Goal: Transaction & Acquisition: Book appointment/travel/reservation

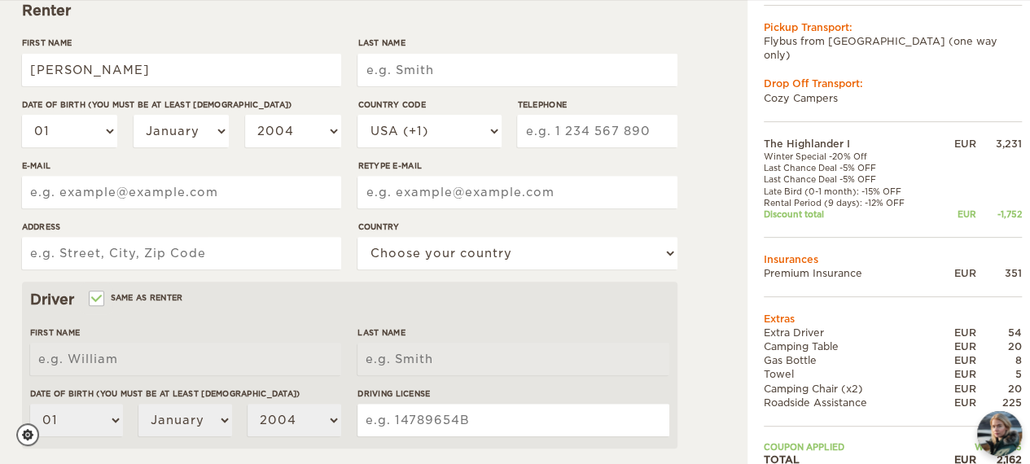
type input "Francesca"
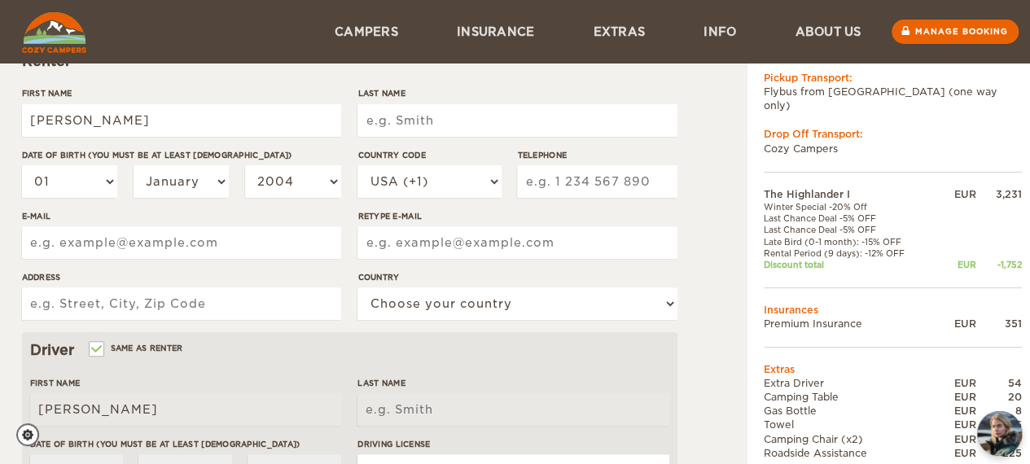
scroll to position [186, 0]
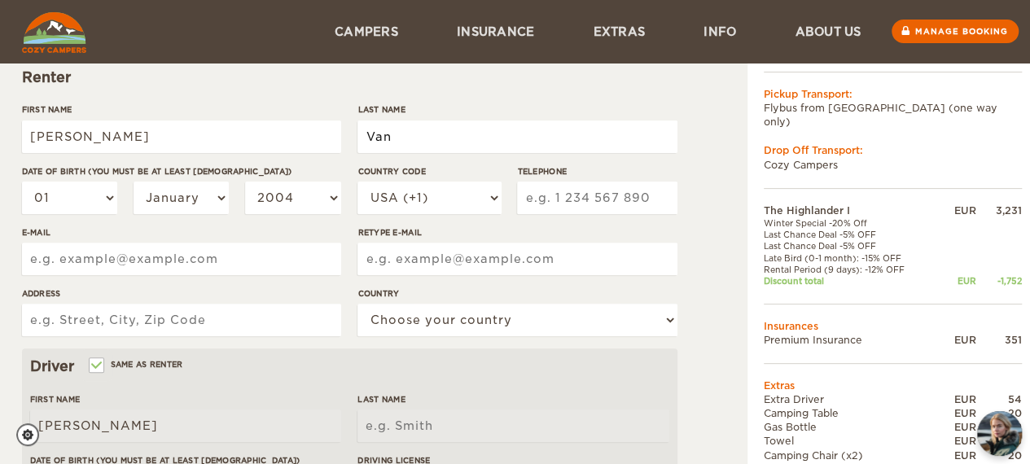
type input "Van de Vijver"
click at [101, 204] on select "01 02 03 04 05 06 07 08 09 10 11 12 13 14 15 16 17 18 19 20 21 22 23 24 25 26 2…" at bounding box center [70, 198] width 96 height 33
select select "11"
click at [22, 182] on select "01 02 03 04 05 06 07 08 09 10 11 12 13 14 15 16 17 18 19 20 21 22 23 24 25 26 2…" at bounding box center [70, 198] width 96 height 33
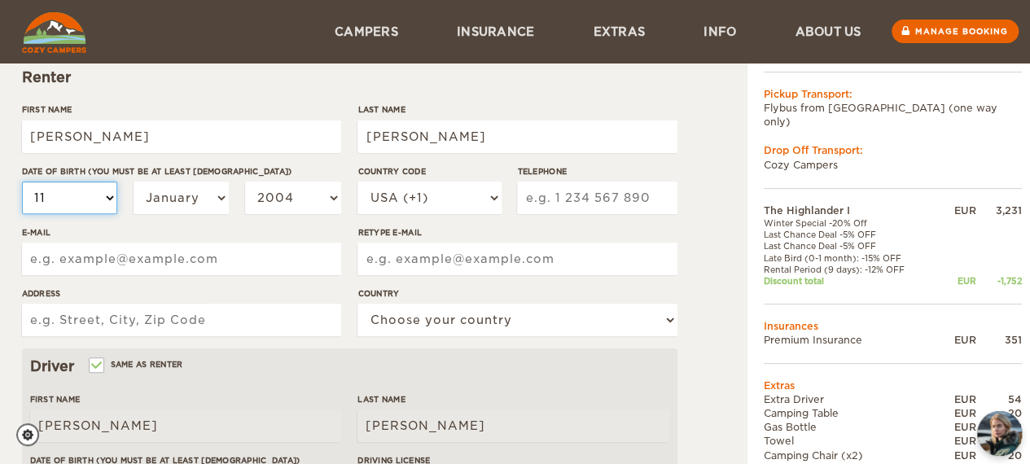
select select "11"
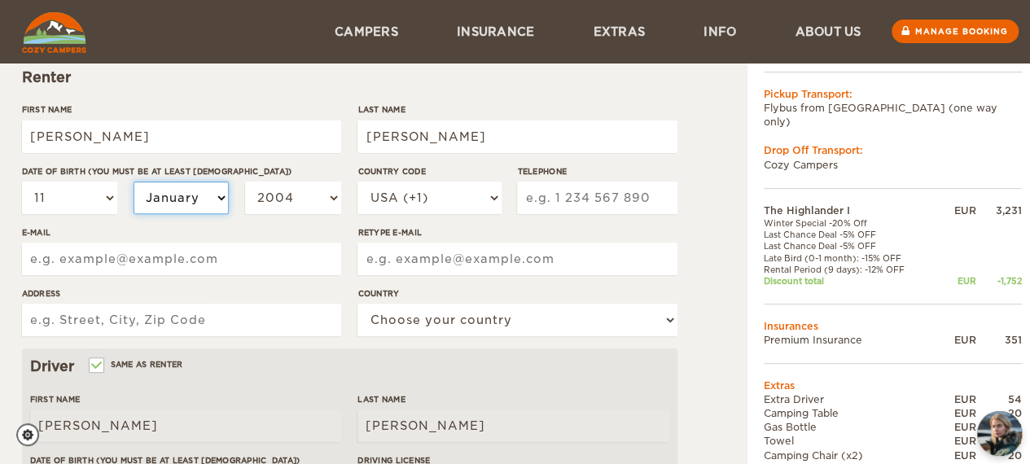
click at [199, 196] on select "January February March April May June July August September October November De…" at bounding box center [182, 198] width 96 height 33
select select "08"
click at [134, 182] on select "January February March April May June July August September October November De…" at bounding box center [182, 198] width 96 height 33
select select "08"
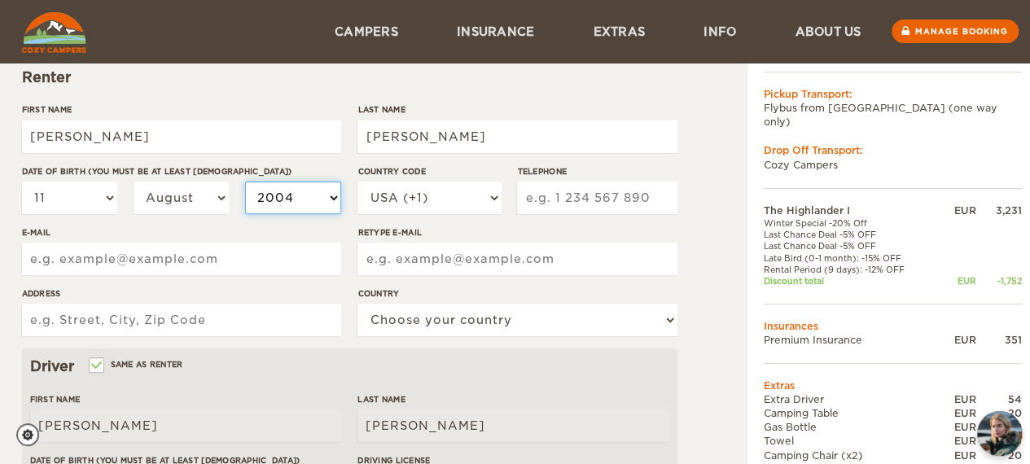
click at [293, 195] on select "2004 2003 2002 2001 2000 1999 1998 1997 1996 1995 1994 1993 1992 1991 1990 1989…" at bounding box center [293, 198] width 96 height 33
select select "1996"
click at [245, 182] on select "2004 2003 2002 2001 2000 1999 1998 1997 1996 1995 1994 1993 1992 1991 1990 1989…" at bounding box center [293, 198] width 96 height 33
select select "1996"
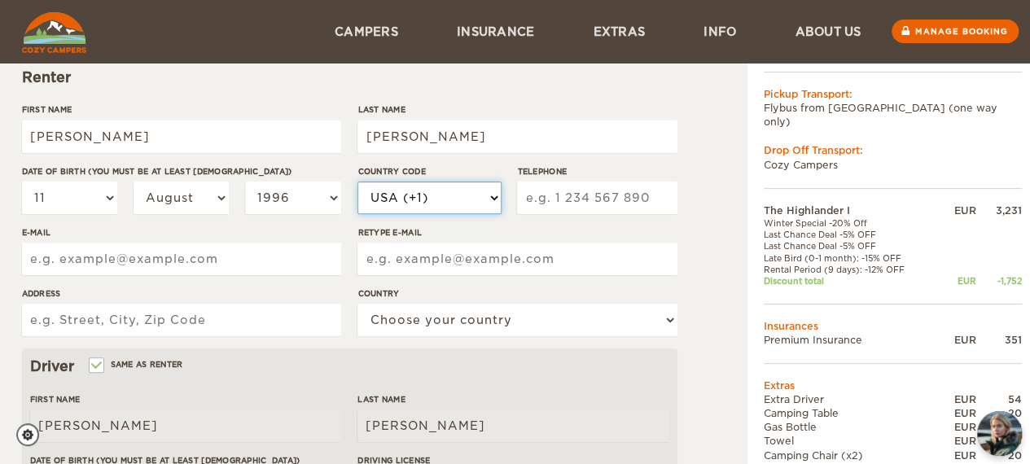
click at [448, 200] on select "USA (+1) UK (+44) Germany (+49) Algeria (+213) Andorra (+376) Angola (+244) Ang…" at bounding box center [429, 198] width 143 height 33
select select "32"
click at [358, 182] on select "USA (+1) UK (+44) Germany (+49) Algeria (+213) Andorra (+376) Angola (+244) Ang…" at bounding box center [429, 198] width 143 height 33
click at [611, 198] on input "Telephone" at bounding box center [597, 198] width 160 height 33
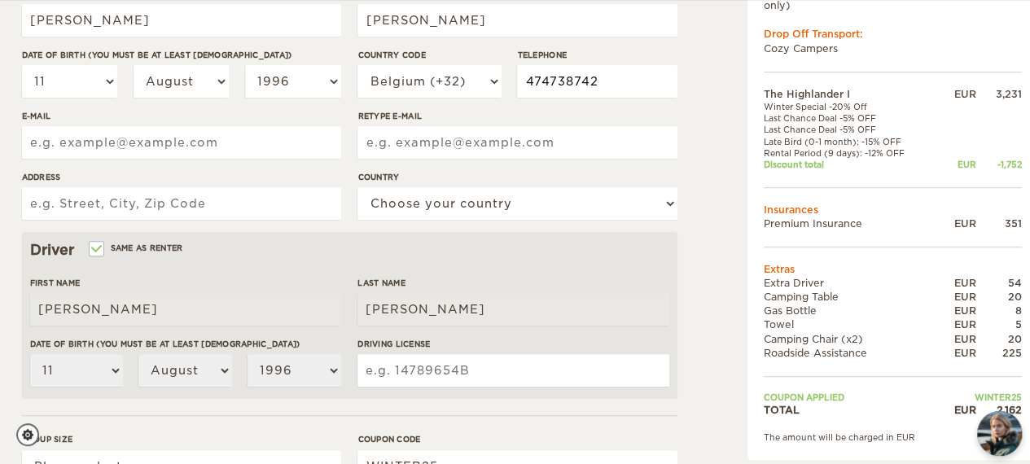
scroll to position [304, 0]
type input "474738742"
click at [243, 149] on input "E-mail" at bounding box center [181, 141] width 319 height 33
type input "F"
type input "francescavdvvv@gmail.com"
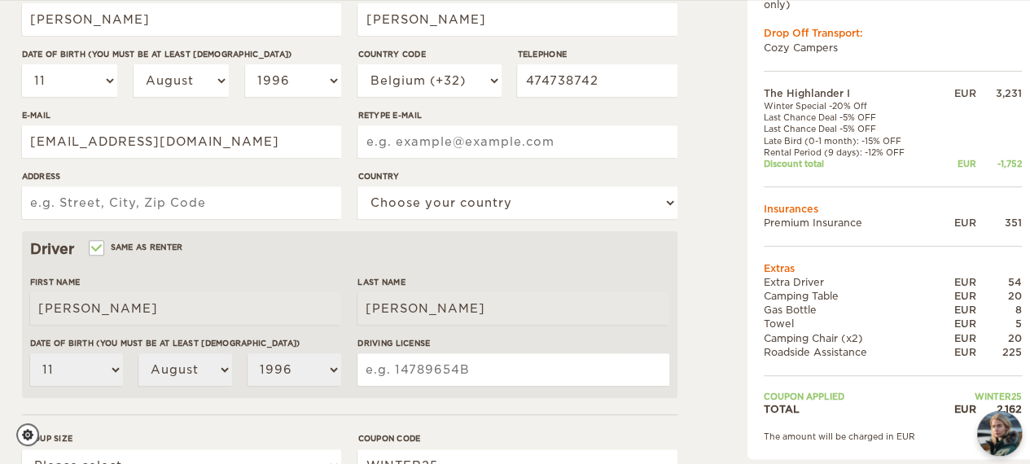
click at [389, 144] on input "Retype E-mail" at bounding box center [517, 141] width 319 height 33
type input "francescavdvvv@gmail.com"
click at [211, 203] on input "Address" at bounding box center [181, 202] width 319 height 33
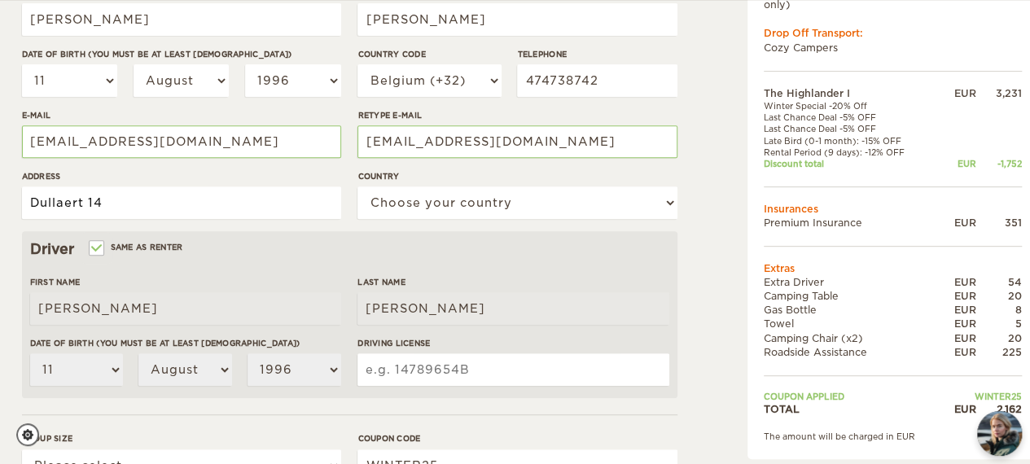
type input "Dullaert 14"
click at [300, 264] on div "Driver Same as renter First Name Francesca Last Name Van de Vijver Date of birt…" at bounding box center [350, 314] width 656 height 167
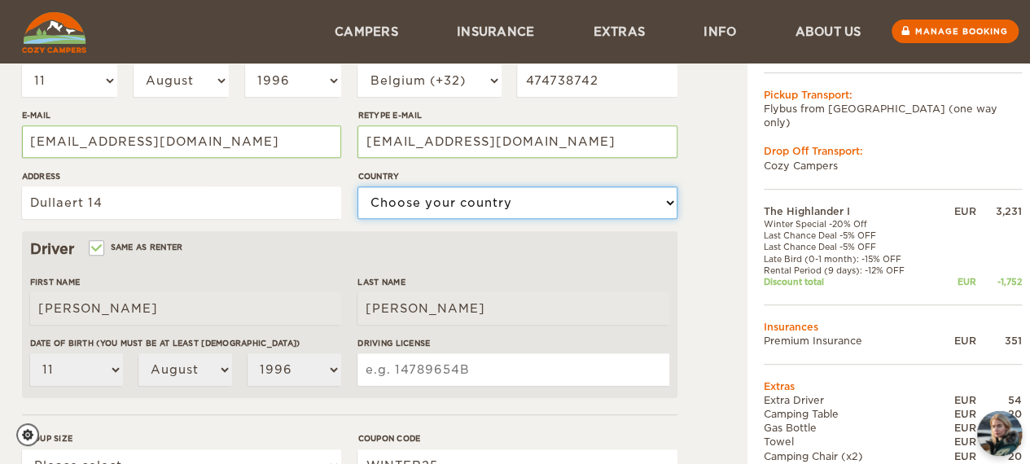
click at [389, 201] on select "Choose your country United States United Kingdom Germany Afghanistan Albania Al…" at bounding box center [517, 202] width 319 height 33
select select "21"
click at [358, 186] on select "Choose your country United States United Kingdom Germany Afghanistan Albania Al…" at bounding box center [517, 202] width 319 height 33
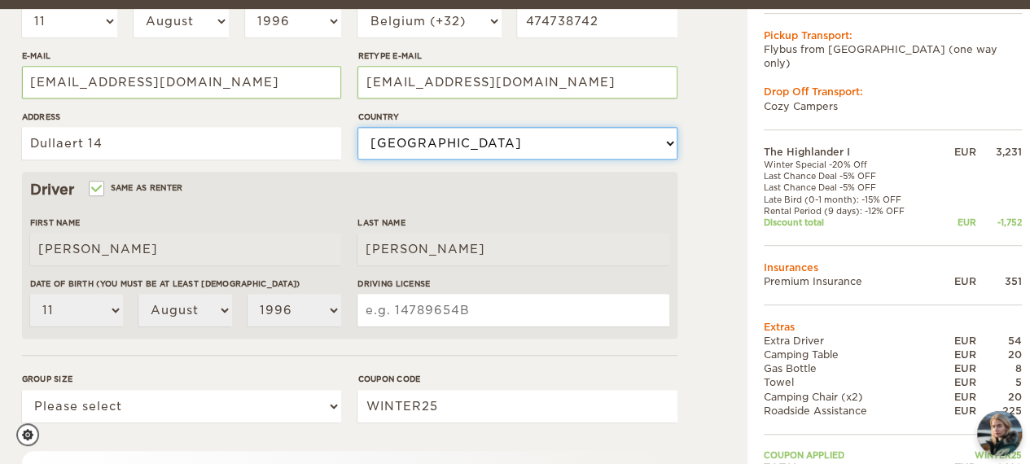
scroll to position [372, 0]
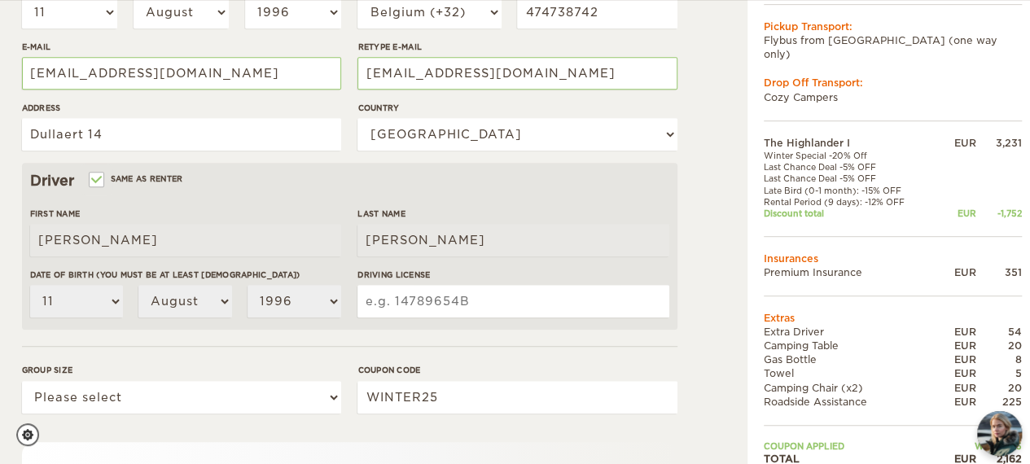
click at [427, 297] on input "Driving License" at bounding box center [513, 301] width 311 height 33
type input "1869074192"
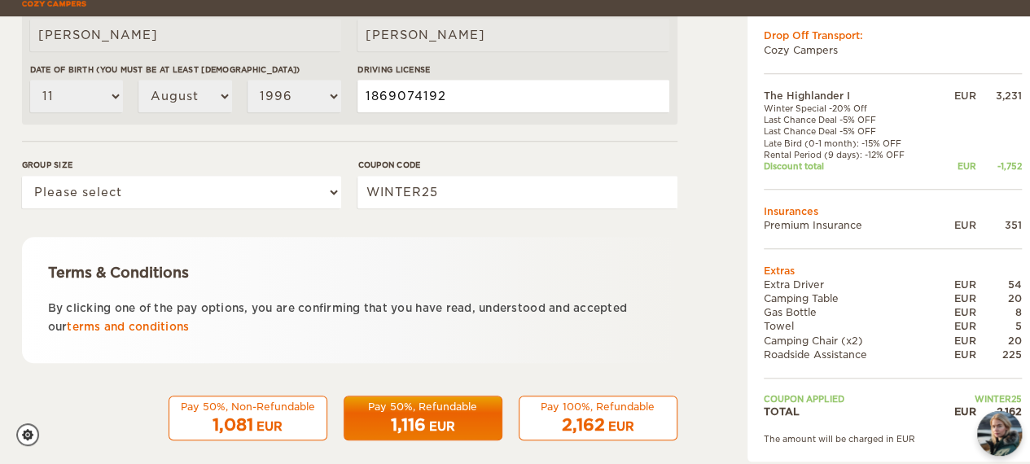
scroll to position [594, 0]
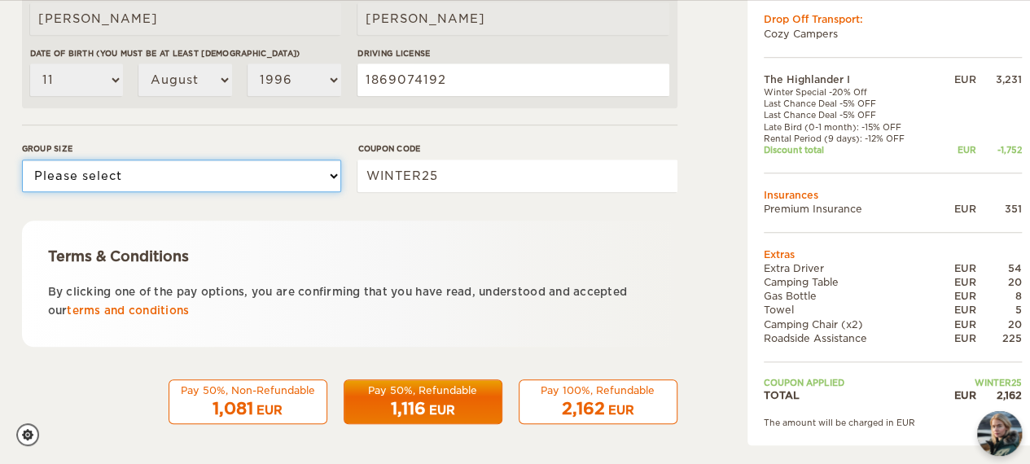
click at [251, 172] on select "Please select 1 2" at bounding box center [181, 176] width 319 height 33
select select "2"
click at [22, 160] on select "Please select 1 2" at bounding box center [181, 176] width 319 height 33
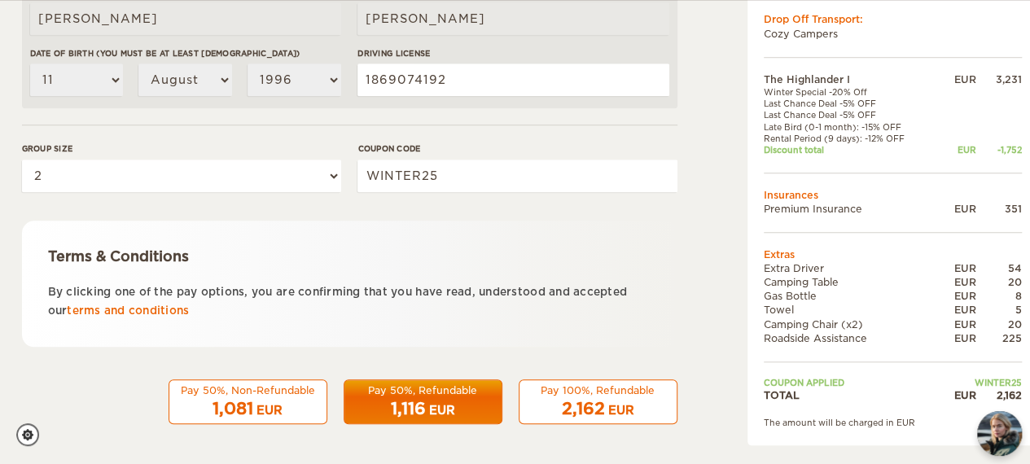
click at [599, 395] on div "Pay 100%, Refundable" at bounding box center [598, 391] width 138 height 14
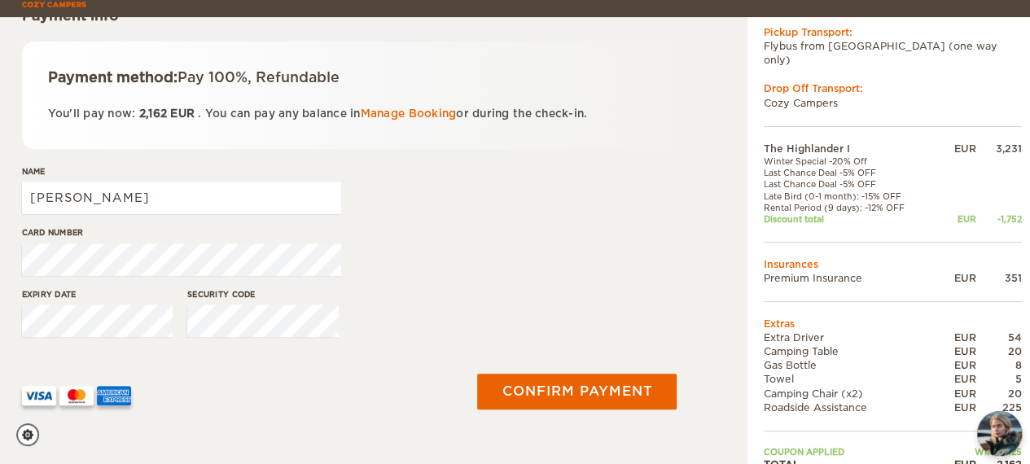
scroll to position [266, 0]
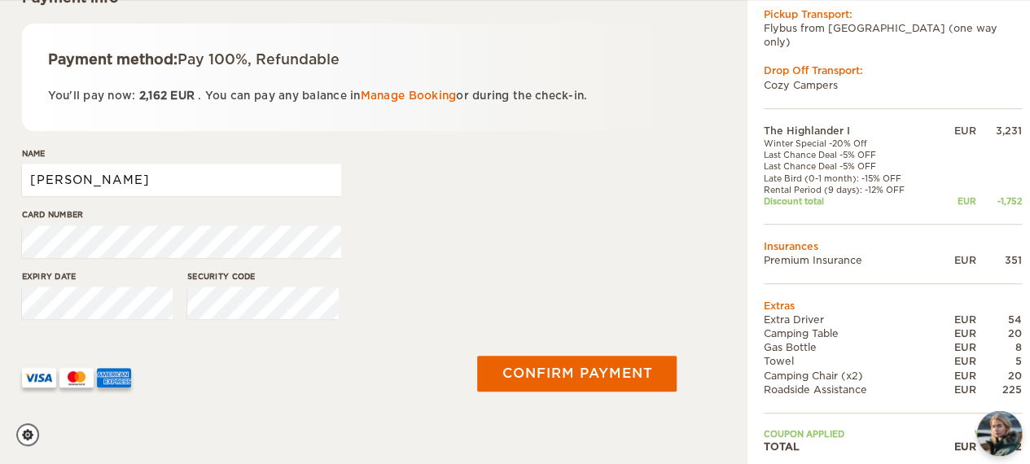
click at [147, 178] on input "Francesca" at bounding box center [181, 180] width 319 height 33
type input "FRANCESCA VAN DE VIJVER"
click at [430, 195] on div "Name FRANCESCA VAN DE VIJVER" at bounding box center [350, 177] width 656 height 61
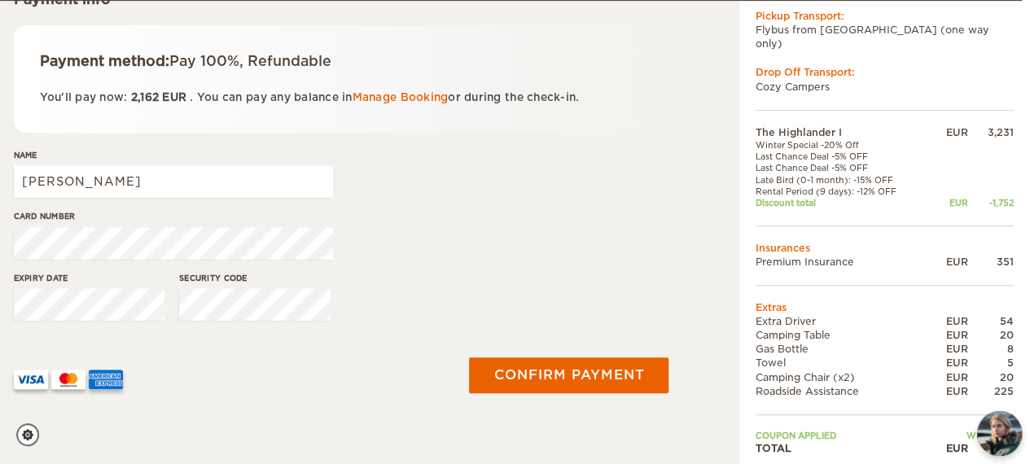
scroll to position [265, 8]
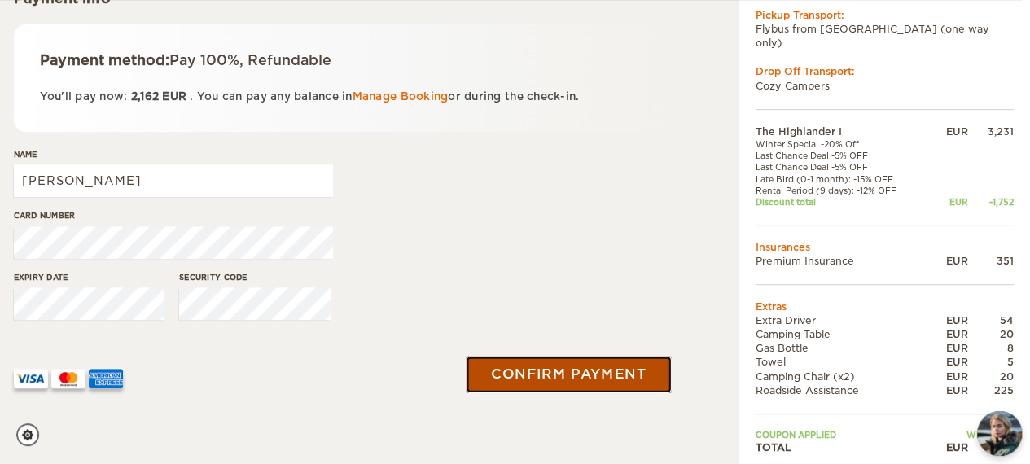
click at [575, 382] on button "Confirm payment" at bounding box center [569, 374] width 205 height 37
